Goal: Information Seeking & Learning: Learn about a topic

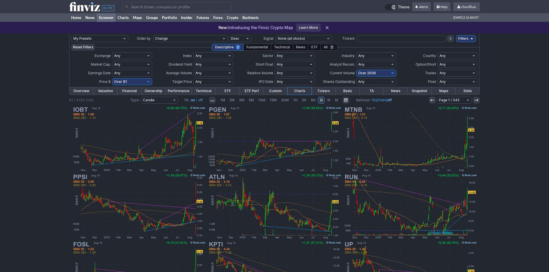
click at [139, 10] on input "Search" at bounding box center [176, 6] width 109 height 9
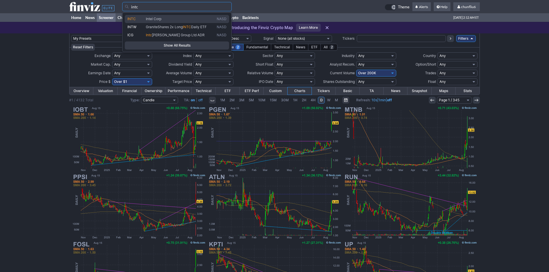
click at [155, 18] on span "Intel Corp" at bounding box center [154, 19] width 16 height 4
type input "INTC"
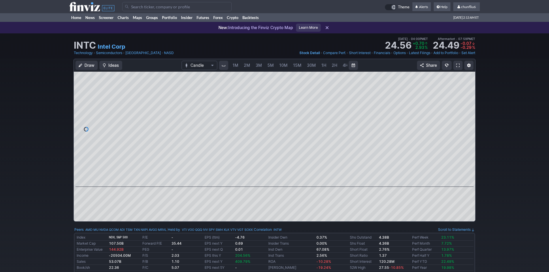
scroll to position [0, 31]
click at [458, 62] on link at bounding box center [457, 65] width 9 height 9
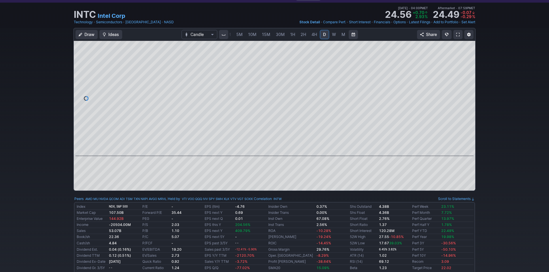
scroll to position [24, 0]
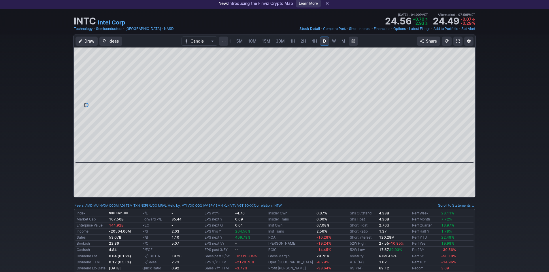
drag, startPoint x: 331, startPoint y: 156, endPoint x: 283, endPoint y: 163, distance: 48.3
click at [283, 163] on div at bounding box center [274, 123] width 401 height 150
drag, startPoint x: 470, startPoint y: 93, endPoint x: 467, endPoint y: 106, distance: 13.2
click at [467, 106] on div at bounding box center [469, 103] width 12 height 101
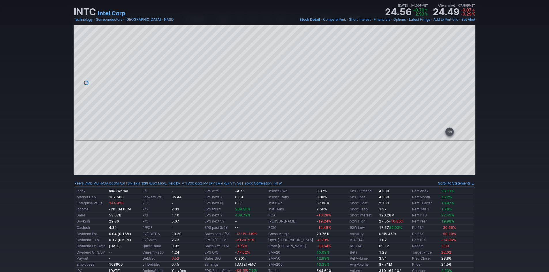
scroll to position [53, 0]
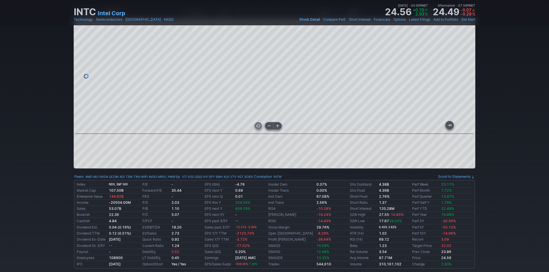
drag, startPoint x: 376, startPoint y: 129, endPoint x: 216, endPoint y: 129, distance: 159.6
click at [216, 129] on div at bounding box center [273, 129] width 379 height 6
drag, startPoint x: 465, startPoint y: 86, endPoint x: 464, endPoint y: 89, distance: 3.0
click at [464, 89] on div at bounding box center [469, 74] width 12 height 101
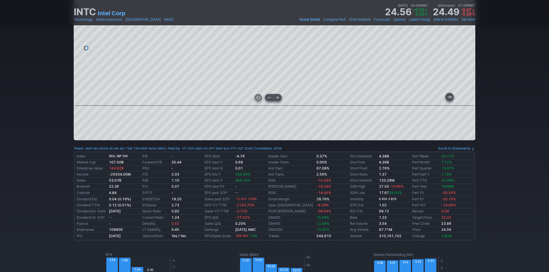
scroll to position [111, 0]
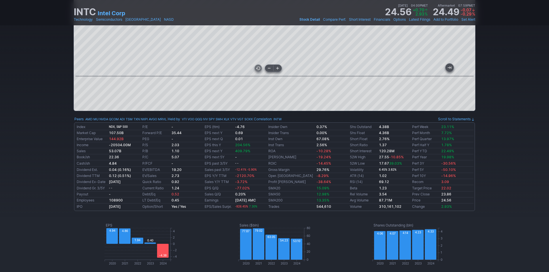
drag, startPoint x: 387, startPoint y: 71, endPoint x: 261, endPoint y: 73, distance: 126.4
click at [261, 73] on div at bounding box center [273, 71] width 379 height 6
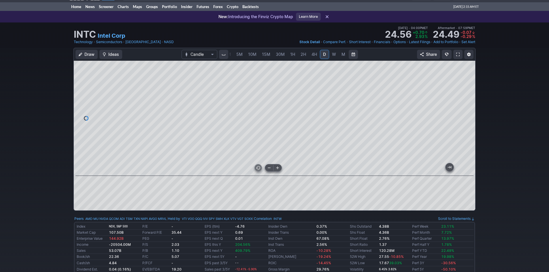
scroll to position [0, 0]
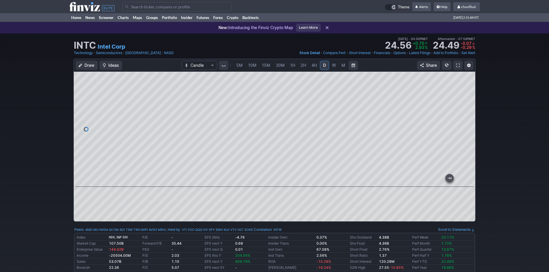
drag, startPoint x: 468, startPoint y: 106, endPoint x: 465, endPoint y: 136, distance: 29.8
click at [465, 136] on div at bounding box center [469, 127] width 12 height 101
click at [459, 76] on div at bounding box center [274, 129] width 401 height 115
click at [143, 6] on input "Search" at bounding box center [176, 6] width 109 height 9
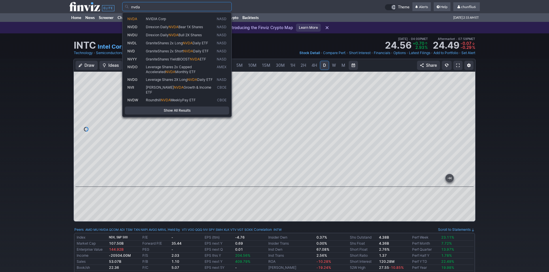
type input "nvda"
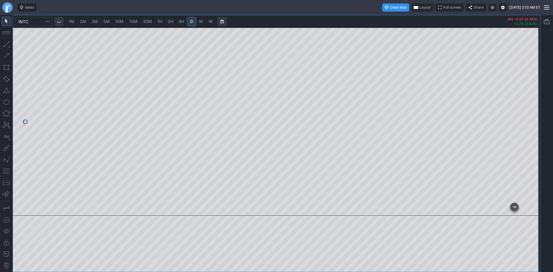
click at [523, 127] on div at bounding box center [276, 122] width 527 height 188
drag, startPoint x: 532, startPoint y: 131, endPoint x: 532, endPoint y: 107, distance: 23.6
click at [532, 107] on div at bounding box center [534, 120] width 12 height 174
click at [33, 23] on input "Search" at bounding box center [33, 21] width 37 height 9
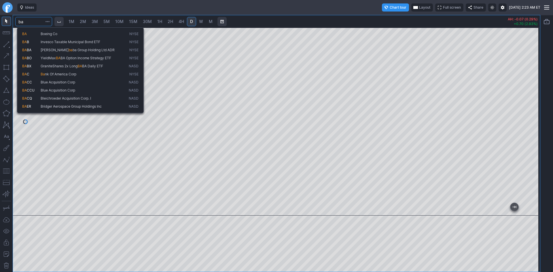
type input "ba"
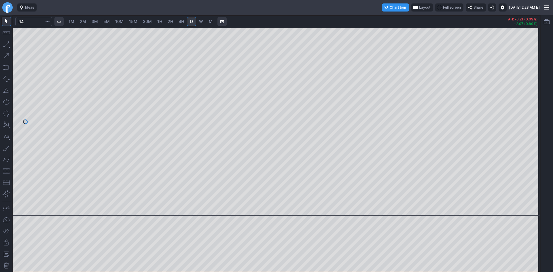
click at [488, 118] on div at bounding box center [276, 122] width 527 height 188
click at [527, 122] on div at bounding box center [276, 122] width 527 height 188
click at [37, 22] on input "Search" at bounding box center [33, 21] width 37 height 9
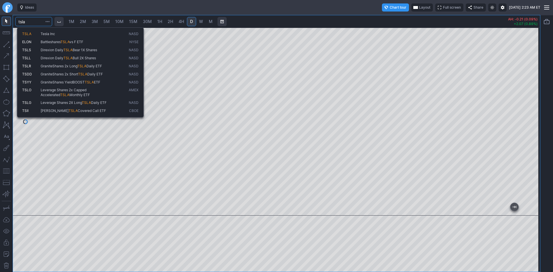
type input "tsla"
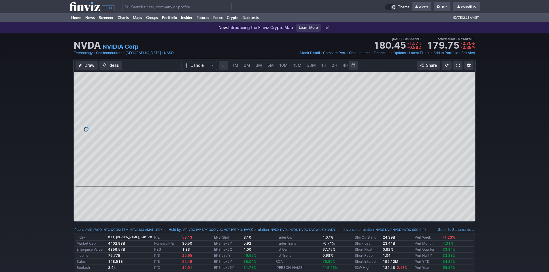
scroll to position [0, 31]
click at [142, 8] on input "Search" at bounding box center [176, 6] width 109 height 9
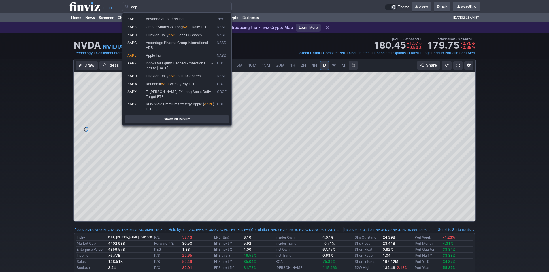
type input "aapl"
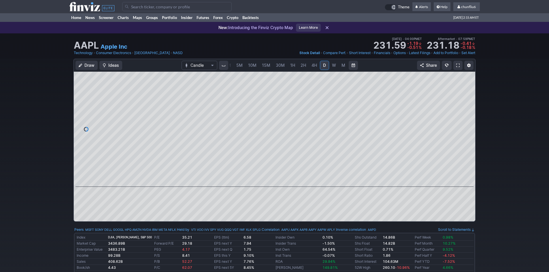
scroll to position [29, 0]
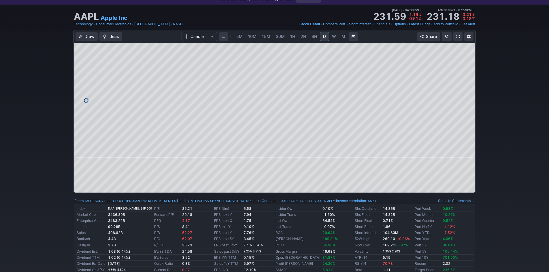
drag, startPoint x: 468, startPoint y: 96, endPoint x: 468, endPoint y: 79, distance: 17.3
click at [468, 79] on div at bounding box center [469, 99] width 12 height 101
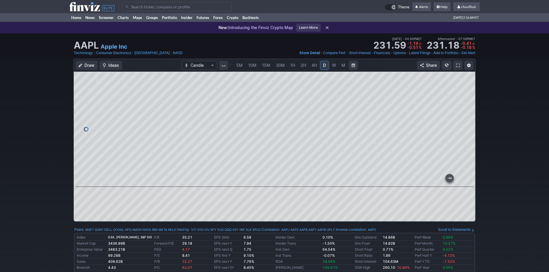
click at [132, 5] on input "Search" at bounding box center [176, 6] width 109 height 9
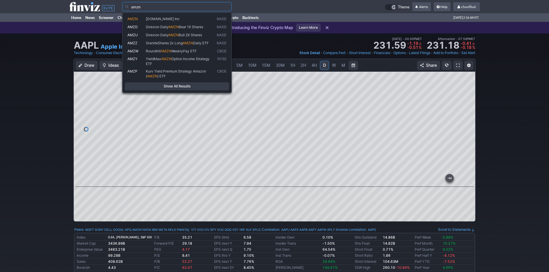
type input "amzn"
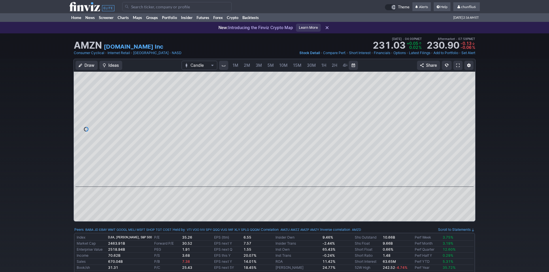
scroll to position [0, 31]
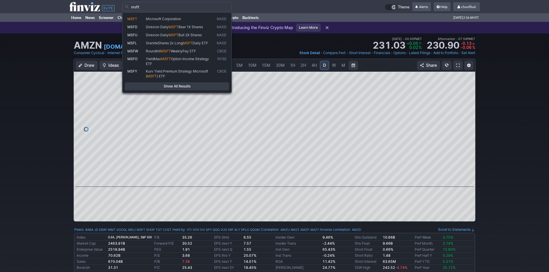
type input "msft"
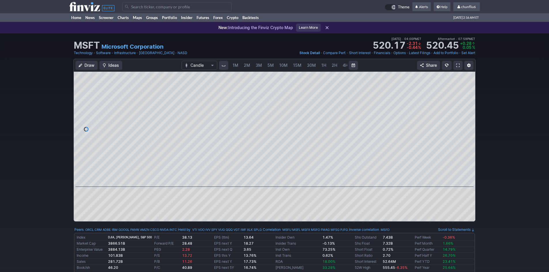
scroll to position [0, 31]
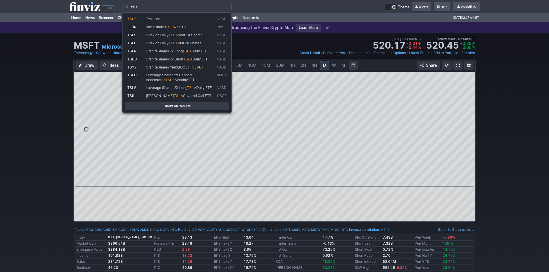
type input "tsla"
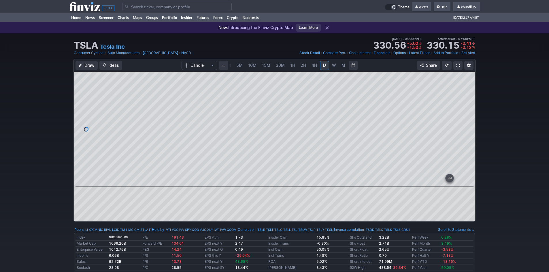
drag, startPoint x: 470, startPoint y: 113, endPoint x: 468, endPoint y: 99, distance: 14.5
click at [468, 99] on div at bounding box center [469, 127] width 12 height 101
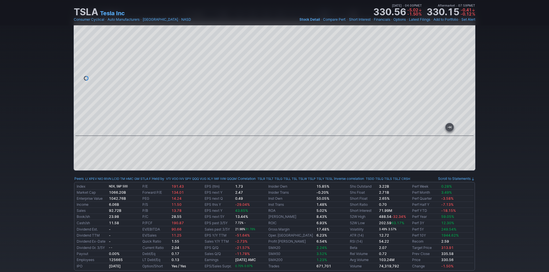
scroll to position [58, 0]
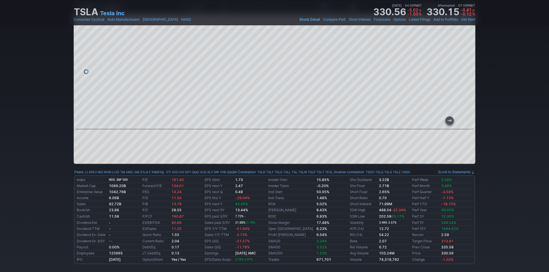
drag, startPoint x: 466, startPoint y: 72, endPoint x: 467, endPoint y: 91, distance: 18.7
click at [467, 91] on div at bounding box center [469, 70] width 12 height 101
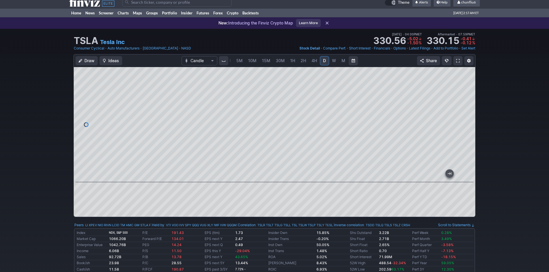
scroll to position [0, 0]
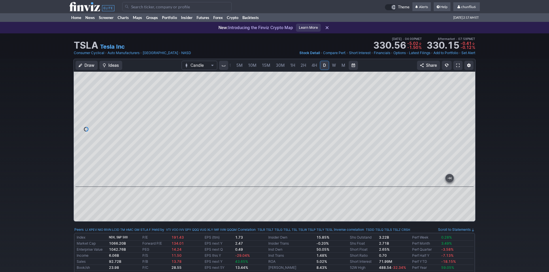
drag, startPoint x: 465, startPoint y: 107, endPoint x: 465, endPoint y: 92, distance: 15.0
click at [465, 92] on div at bounding box center [469, 127] width 12 height 101
click at [109, 131] on div at bounding box center [274, 129] width 401 height 115
drag, startPoint x: 464, startPoint y: 109, endPoint x: 467, endPoint y: 130, distance: 21.5
click at [467, 130] on div at bounding box center [469, 127] width 12 height 101
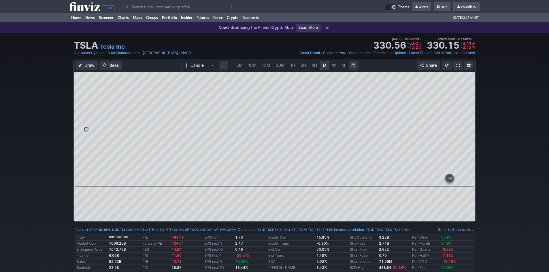
scroll to position [29, 0]
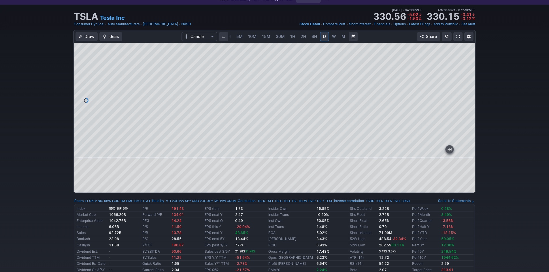
drag, startPoint x: 471, startPoint y: 123, endPoint x: 466, endPoint y: 109, distance: 14.8
click at [466, 109] on div at bounding box center [469, 99] width 12 height 101
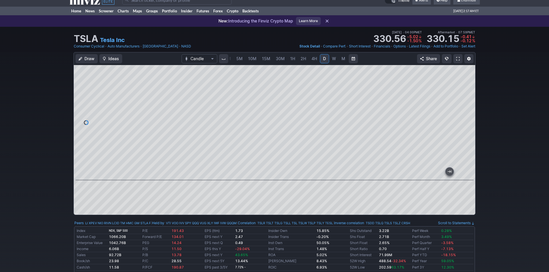
scroll to position [0, 0]
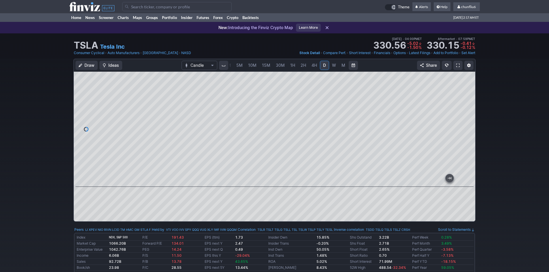
click at [154, 8] on input "Search" at bounding box center [176, 6] width 109 height 9
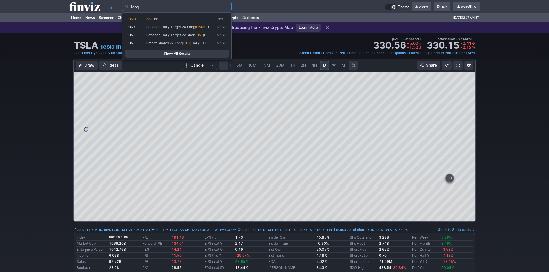
type input "ionq"
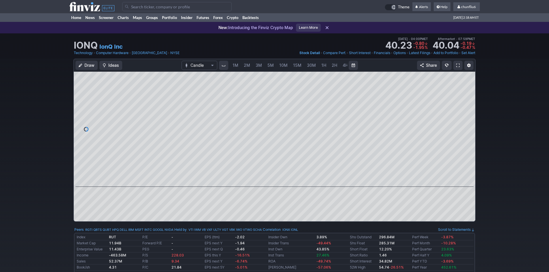
scroll to position [0, 31]
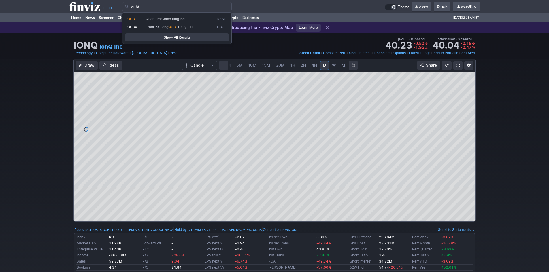
type input "qubt"
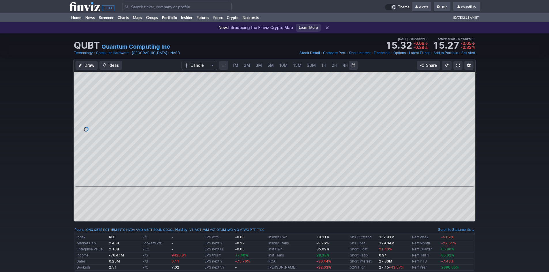
scroll to position [0, 31]
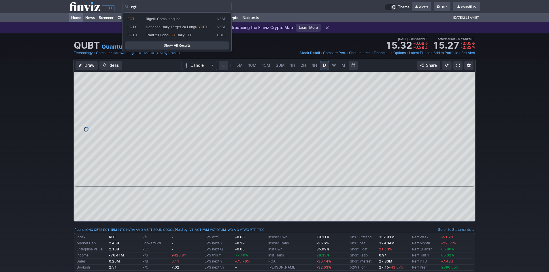
type input "rgti"
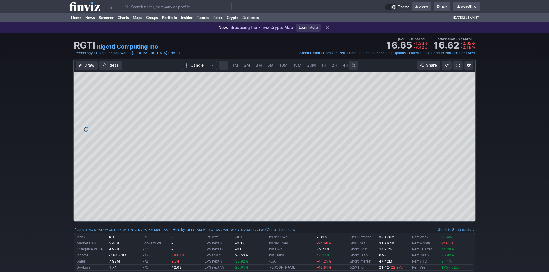
scroll to position [0, 31]
click at [137, 7] on input "Search" at bounding box center [176, 6] width 109 height 9
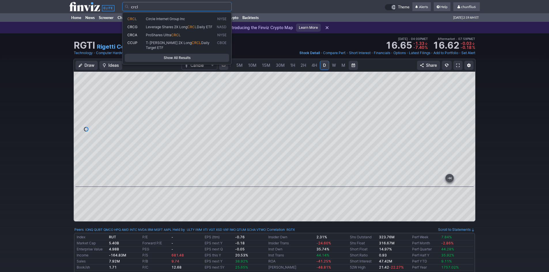
type input "crcl"
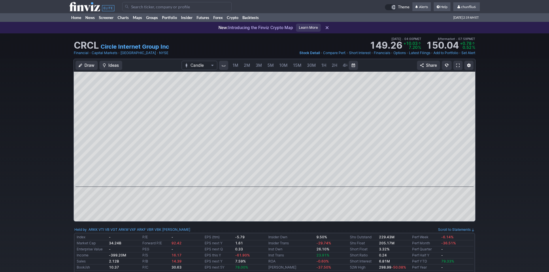
scroll to position [0, 31]
click at [239, 65] on span "5M" at bounding box center [239, 65] width 6 height 5
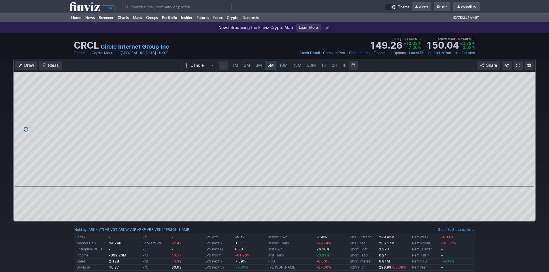
click at [285, 67] on span "10M" at bounding box center [283, 65] width 8 height 5
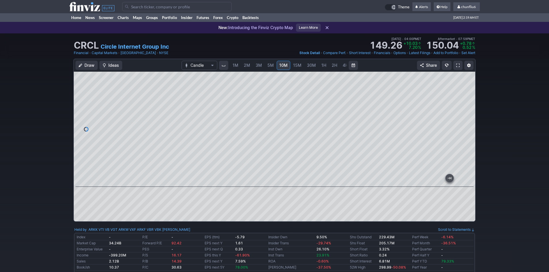
click at [459, 66] on span at bounding box center [457, 65] width 3 height 5
click at [143, 7] on input "Search" at bounding box center [176, 6] width 109 height 9
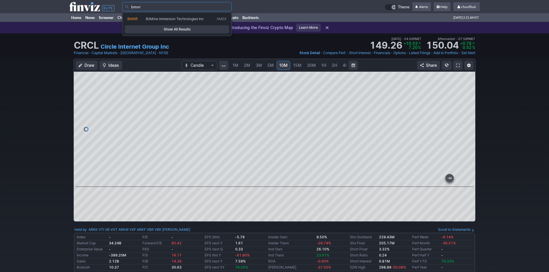
type input "bmnr"
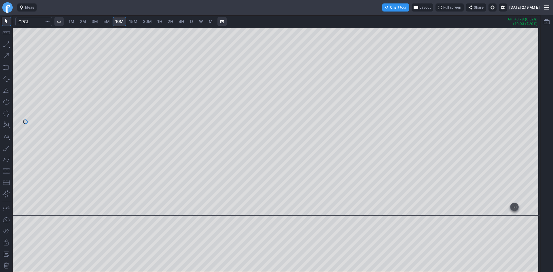
drag, startPoint x: 533, startPoint y: 148, endPoint x: 535, endPoint y: 111, distance: 37.5
click at [535, 111] on div at bounding box center [534, 120] width 12 height 174
click at [109, 22] on span "5M" at bounding box center [106, 21] width 6 height 5
drag, startPoint x: 539, startPoint y: 115, endPoint x: 533, endPoint y: 130, distance: 16.7
click at [533, 130] on div at bounding box center [534, 120] width 12 height 174
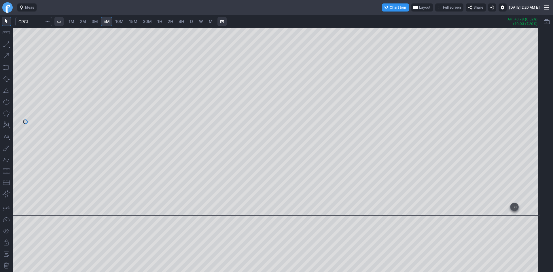
click at [5, 168] on button "button" at bounding box center [6, 170] width 9 height 9
click at [525, 151] on div at bounding box center [276, 122] width 527 height 188
drag, startPoint x: 533, startPoint y: 100, endPoint x: 529, endPoint y: 100, distance: 4.6
click at [529, 100] on div at bounding box center [534, 120] width 12 height 174
click at [121, 20] on span "10M" at bounding box center [119, 21] width 8 height 5
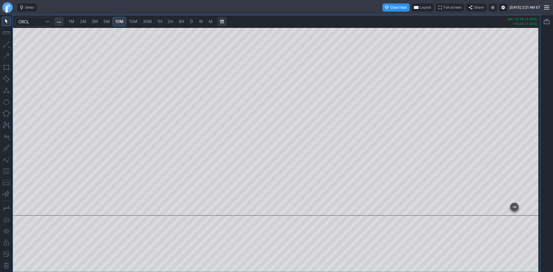
click at [4, 172] on button "button" at bounding box center [6, 170] width 9 height 9
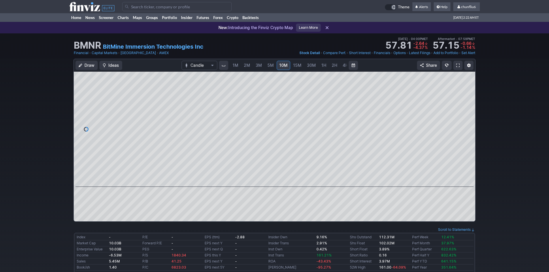
click at [459, 67] on span at bounding box center [457, 65] width 3 height 5
click at [467, 7] on span "chunfliu6" at bounding box center [468, 7] width 15 height 4
click at [457, 41] on link "Sign Out" at bounding box center [463, 42] width 32 height 9
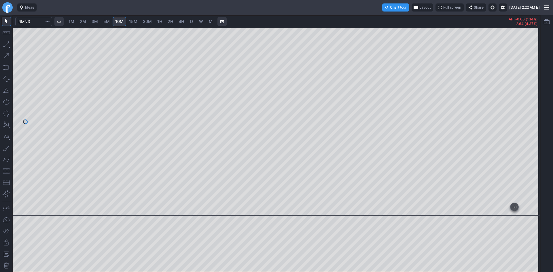
drag, startPoint x: 529, startPoint y: 119, endPoint x: 530, endPoint y: 103, distance: 16.2
click at [530, 103] on div at bounding box center [534, 120] width 12 height 174
drag, startPoint x: 402, startPoint y: 210, endPoint x: 531, endPoint y: 193, distance: 130.2
click at [553, 204] on div "1M 2M 3M 5M 10M 15M 30M 1H 2H 4H D W M AH: -0.66 (1.14%) -2.64 (4.37%)" at bounding box center [276, 143] width 553 height 257
click at [104, 22] on link "5M" at bounding box center [107, 21] width 12 height 9
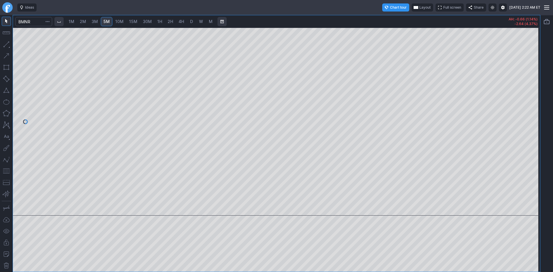
drag, startPoint x: 537, startPoint y: 103, endPoint x: 536, endPoint y: 115, distance: 12.2
click at [536, 115] on div at bounding box center [534, 120] width 12 height 174
